Goal: Transaction & Acquisition: Purchase product/service

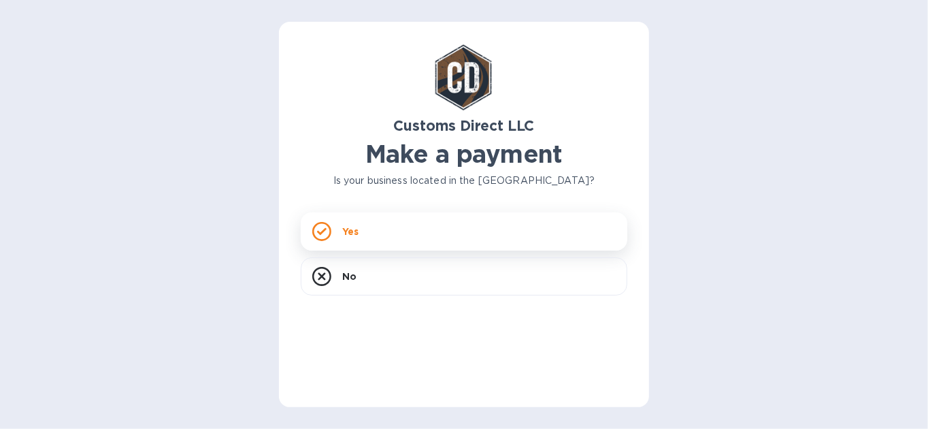
click at [348, 232] on p "Yes" at bounding box center [350, 232] width 16 height 14
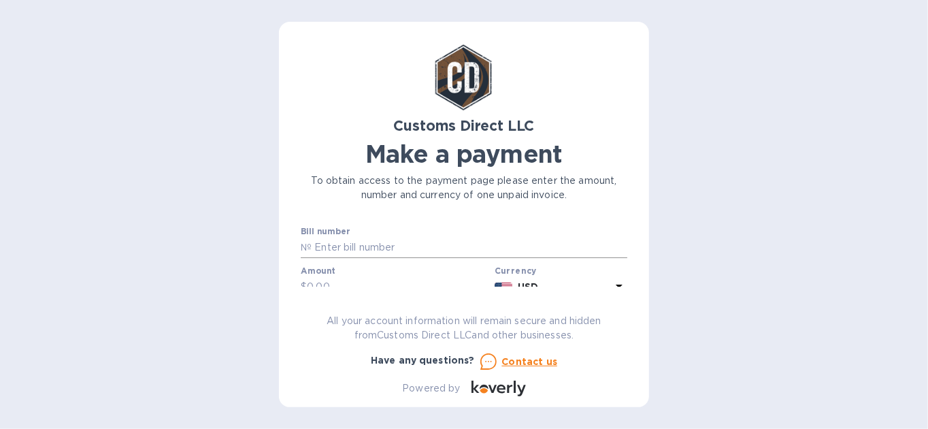
click at [334, 249] on input "text" at bounding box center [470, 248] width 316 height 20
type input "B00056964"
click at [333, 230] on input "text" at bounding box center [398, 228] width 182 height 20
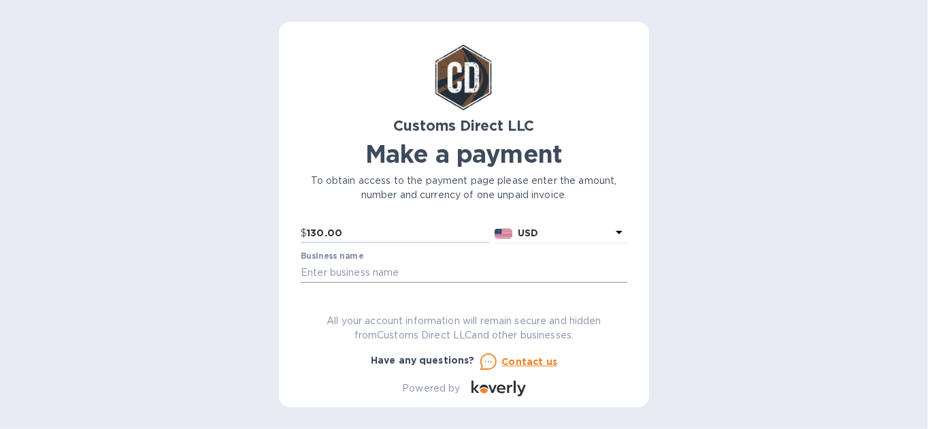
type input "130.00"
click at [322, 272] on input "text" at bounding box center [464, 272] width 327 height 20
type input "p"
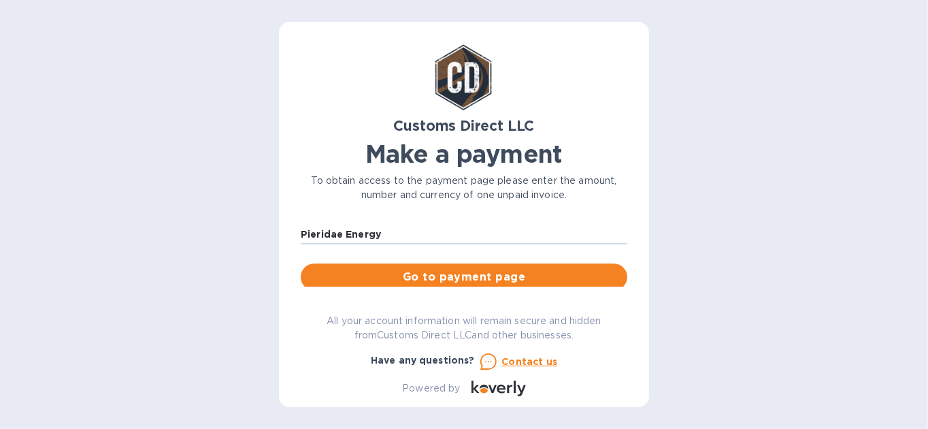
scroll to position [195, 0]
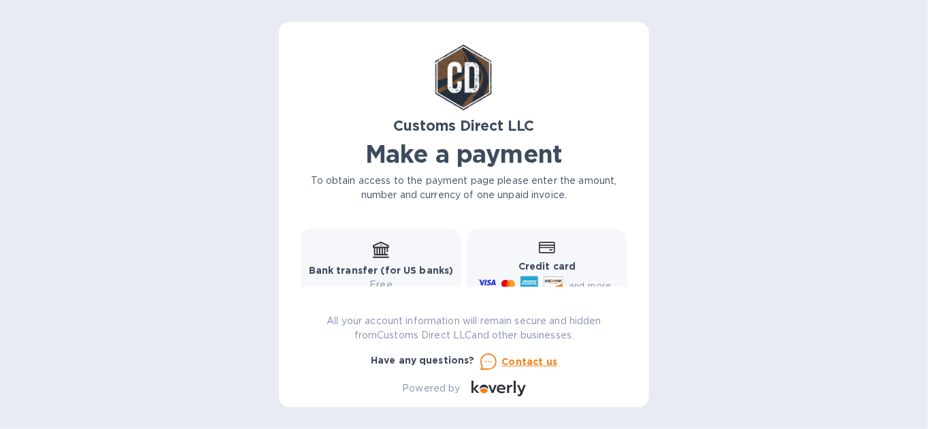
type input "Pieridae Energy"
click at [534, 264] on b "Credit card" at bounding box center [547, 266] width 57 height 11
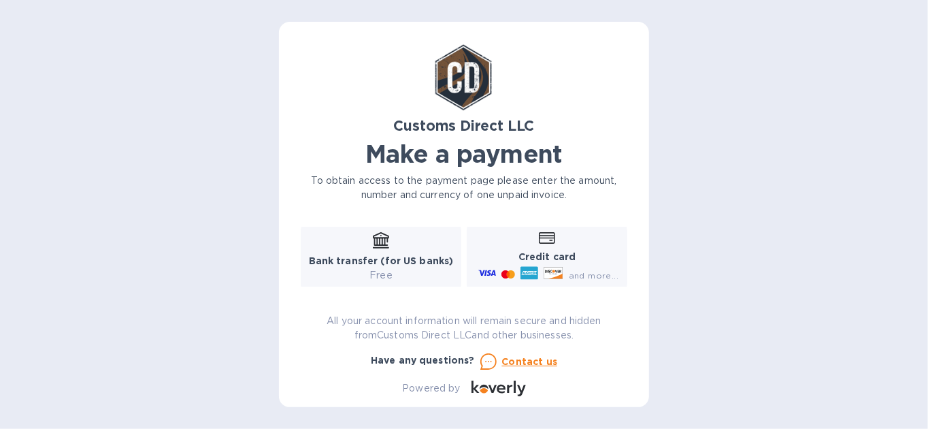
scroll to position [223, 0]
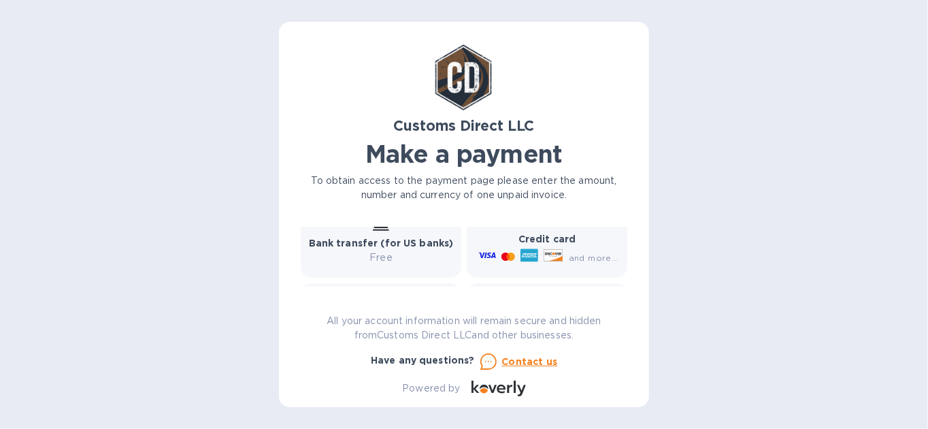
click at [489, 255] on icon at bounding box center [488, 255] width 18 height 18
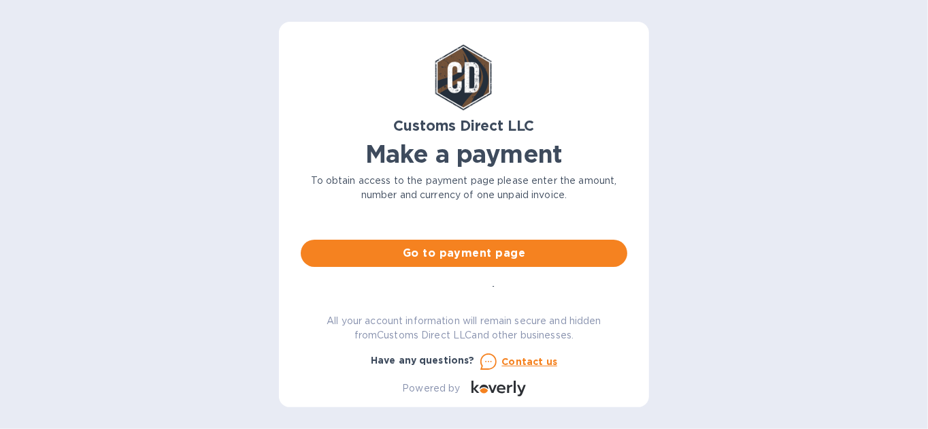
scroll to position [119, 0]
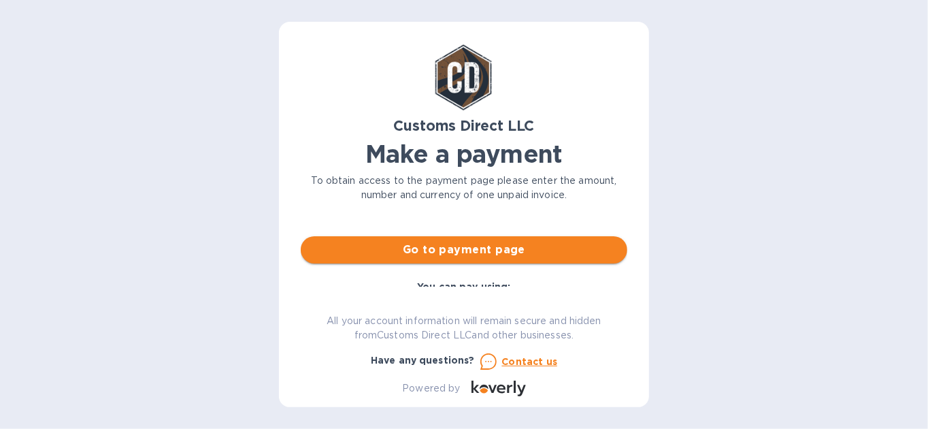
click at [468, 252] on span "Go to payment page" at bounding box center [464, 250] width 305 height 16
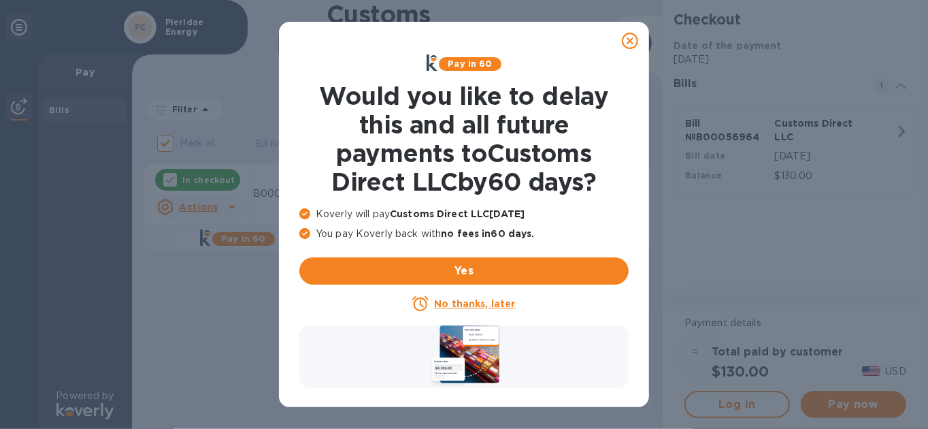
click at [465, 301] on u "No thanks, later" at bounding box center [474, 303] width 81 height 11
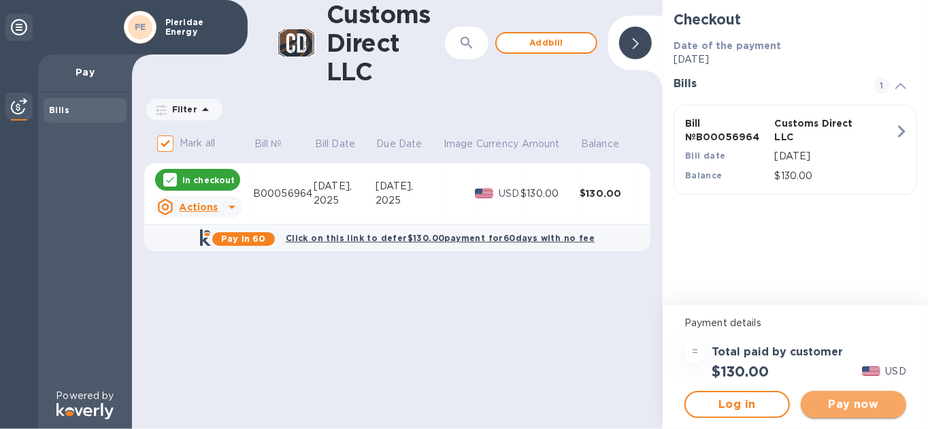
click at [854, 404] on span "Pay now" at bounding box center [854, 404] width 84 height 16
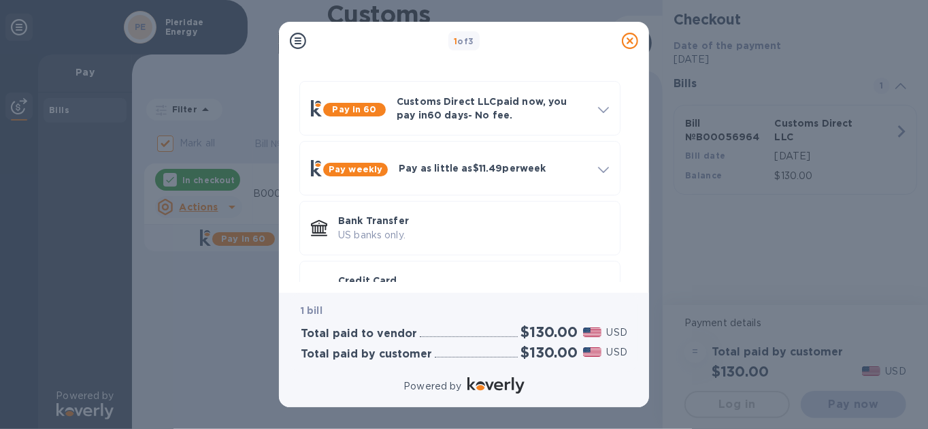
scroll to position [80, 0]
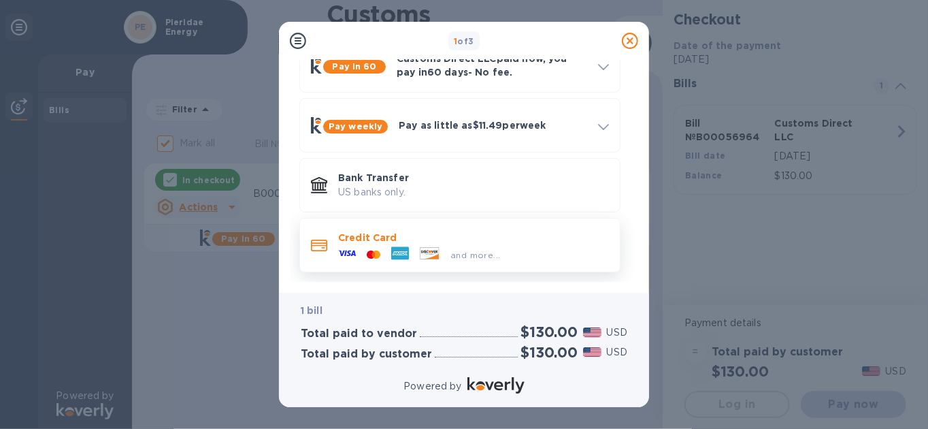
click at [340, 250] on icon at bounding box center [347, 252] width 18 height 5
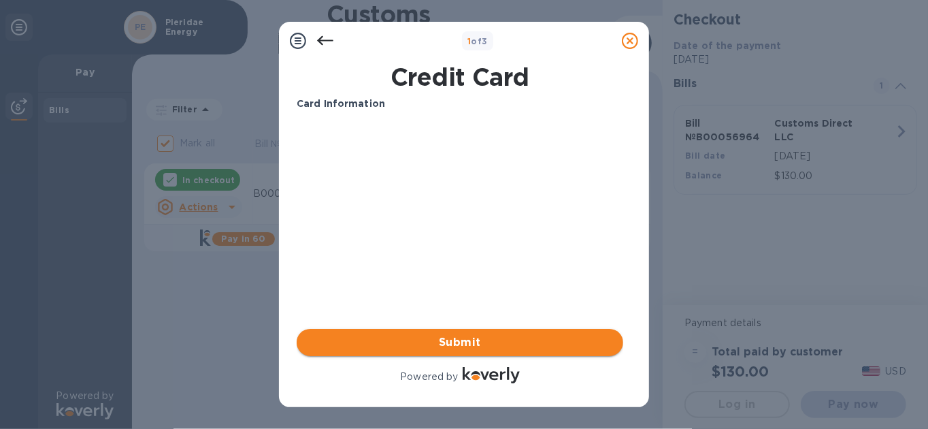
click at [457, 346] on span "Submit" at bounding box center [460, 342] width 305 height 16
